Goal: Task Accomplishment & Management: Use online tool/utility

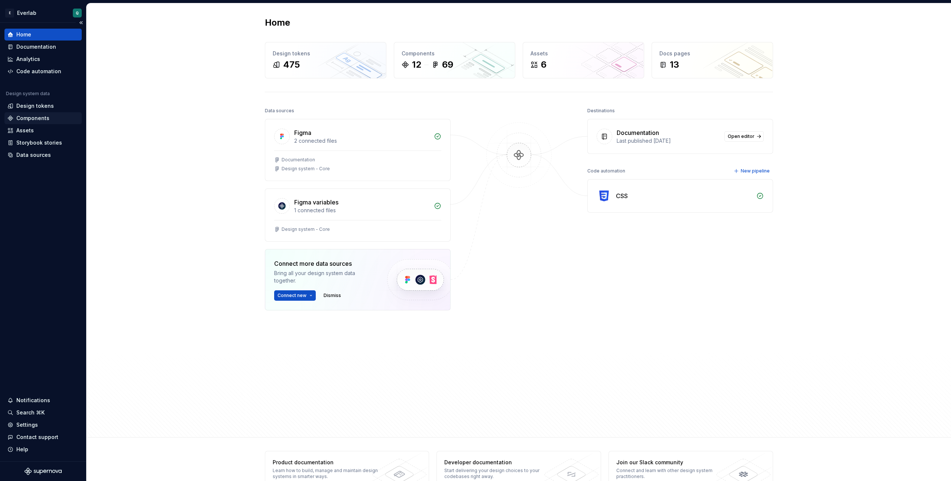
click at [29, 117] on div "Components" at bounding box center [32, 117] width 33 height 7
click at [31, 106] on div "Design tokens" at bounding box center [35, 105] width 38 height 7
click at [35, 78] on div "Home Documentation Analytics Code automation Design system data Design tokens C…" at bounding box center [42, 95] width 77 height 132
click at [33, 72] on div "Code automation" at bounding box center [38, 71] width 45 height 7
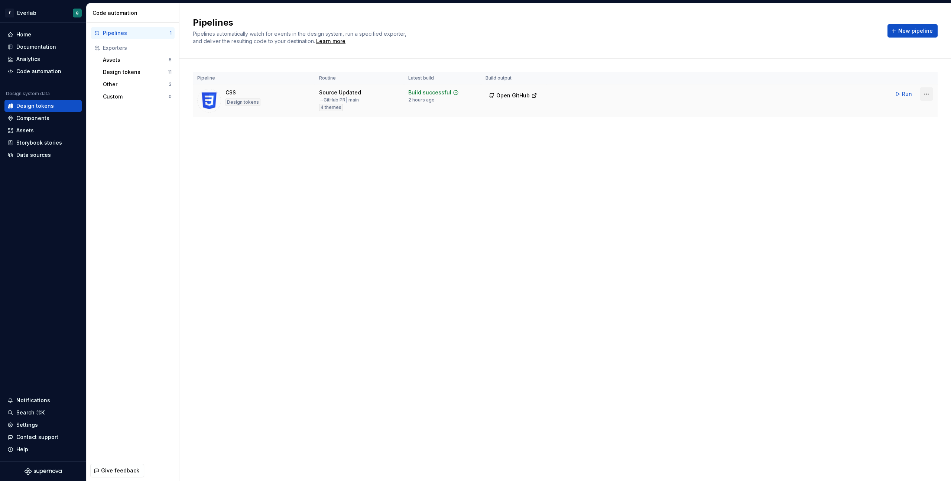
click at [924, 94] on html "E Everlab Q Home Documentation Analytics Code automation Design system data Des…" at bounding box center [475, 240] width 951 height 481
click at [905, 95] on span "Run" at bounding box center [907, 93] width 10 height 7
click at [925, 94] on html "E Everlab Q Home Documentation Analytics Code automation Design system data Des…" at bounding box center [475, 240] width 951 height 481
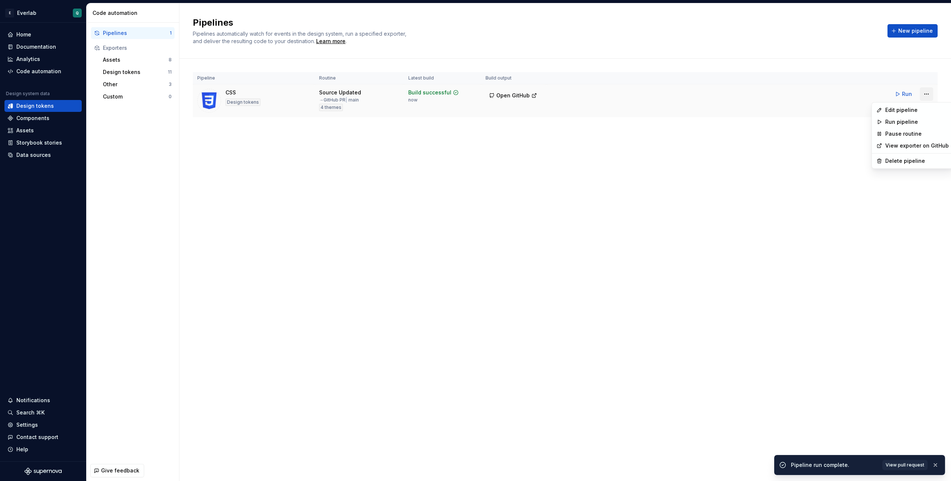
click at [926, 95] on html "E Everlab Q Home Documentation Analytics Code automation Design system data Des…" at bounding box center [475, 240] width 951 height 481
click at [504, 94] on span "Open GitHub" at bounding box center [512, 95] width 33 height 7
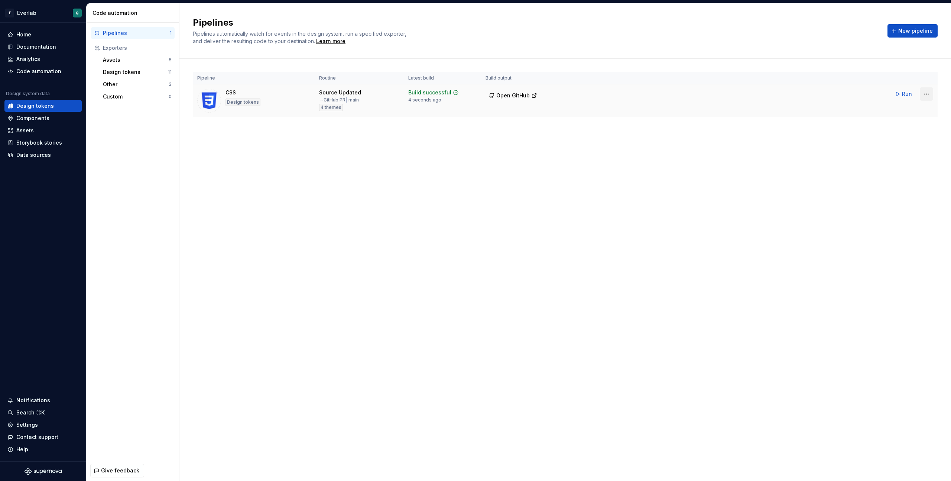
click at [927, 97] on html "E Everlab Q Home Documentation Analytics Code automation Design system data Des…" at bounding box center [475, 240] width 951 height 481
click at [906, 109] on div "Edit pipeline" at bounding box center [917, 109] width 64 height 7
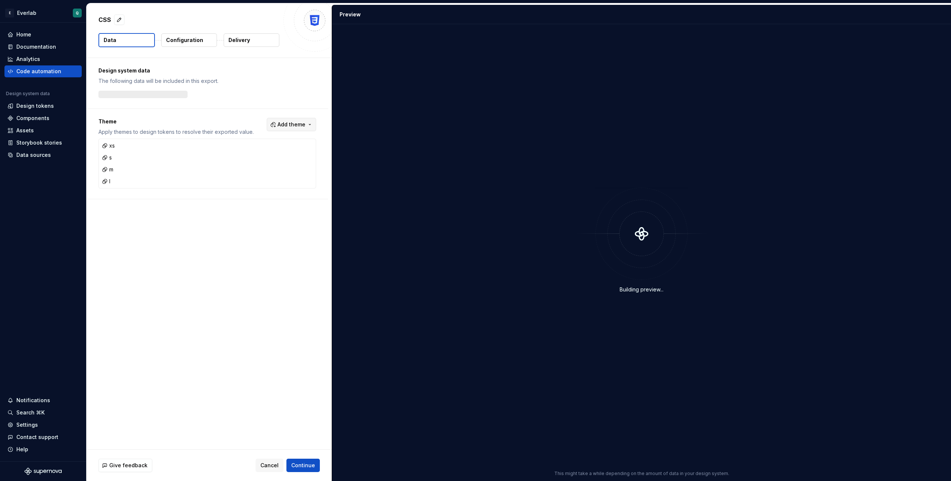
click at [299, 127] on span "Add theme" at bounding box center [292, 124] width 28 height 7
click at [238, 167] on div "Suggestions" at bounding box center [239, 166] width 6 height 6
click at [238, 156] on div "Suggestions" at bounding box center [239, 154] width 6 height 6
click at [258, 345] on html "E Everlab Q Home Documentation Analytics Code automation Design system data Des…" at bounding box center [475, 240] width 951 height 481
click at [305, 467] on span "Continue" at bounding box center [303, 464] width 24 height 7
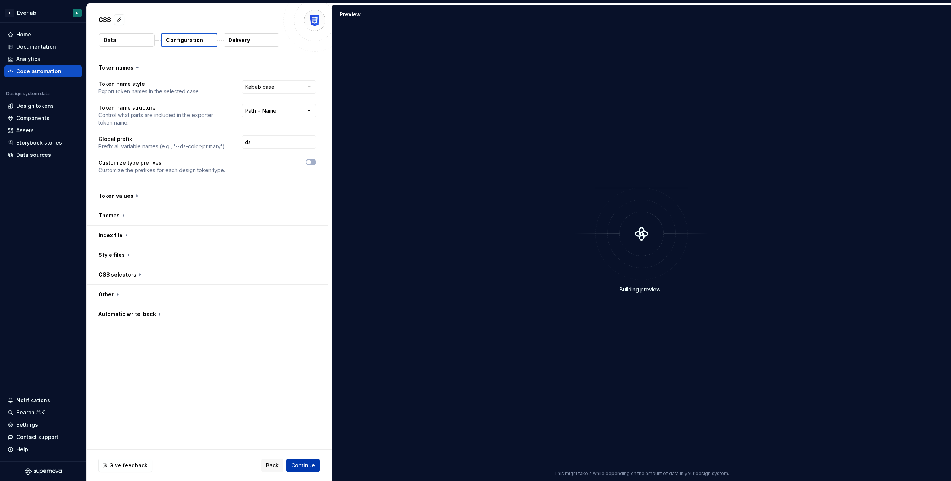
click at [304, 467] on span "Continue" at bounding box center [303, 464] width 24 height 7
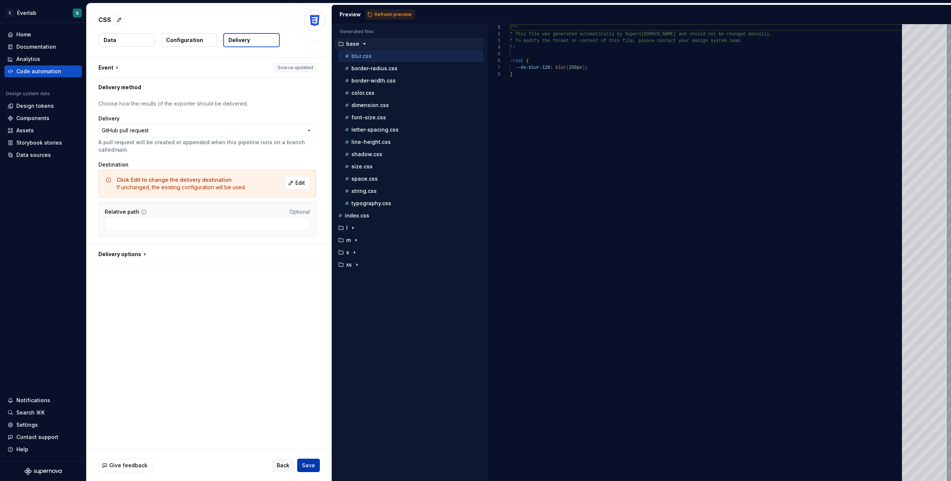
click at [307, 467] on span "Save" at bounding box center [308, 464] width 13 height 7
